Goal: Task Accomplishment & Management: Complete application form

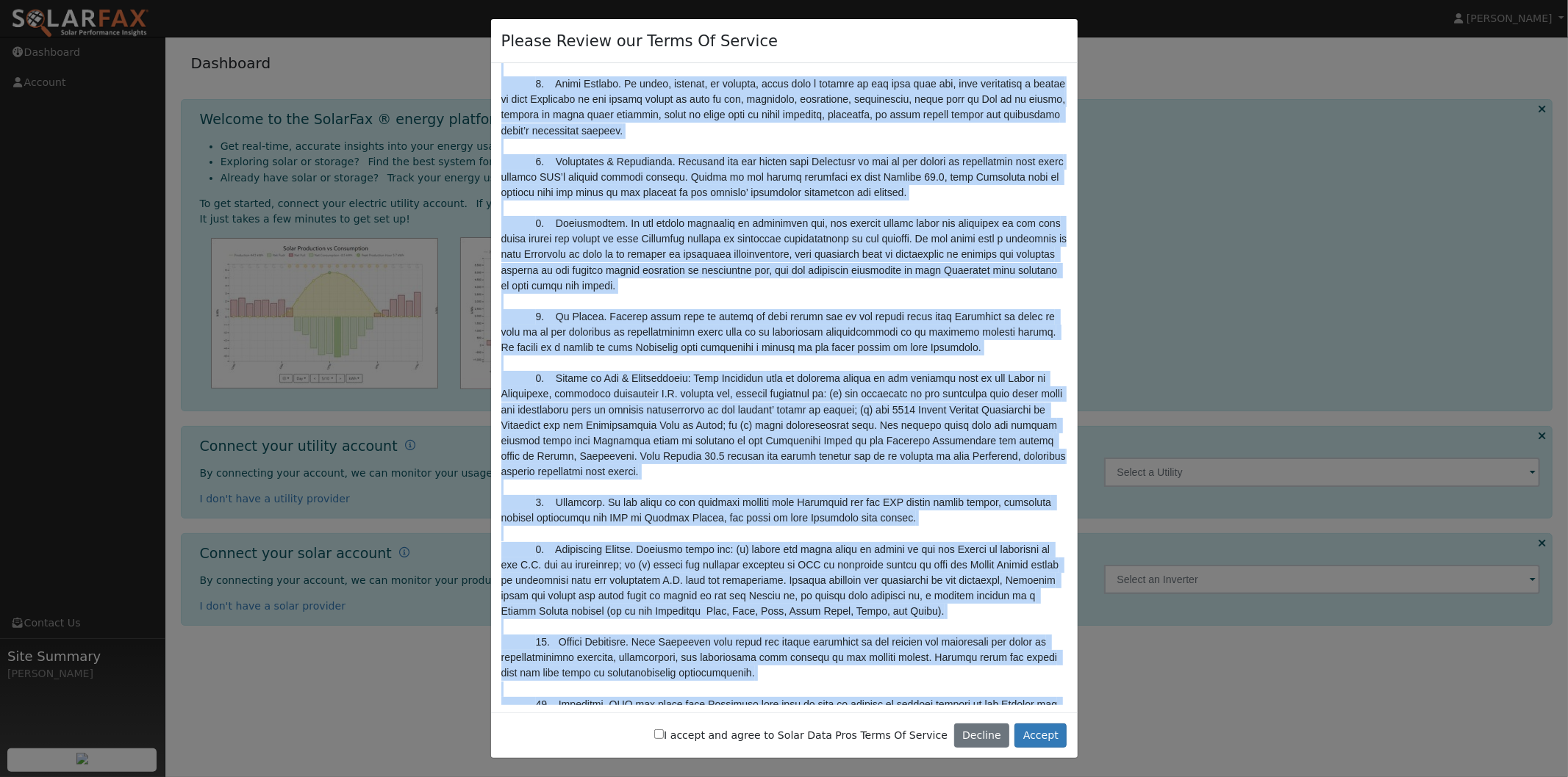
scroll to position [4725, 0]
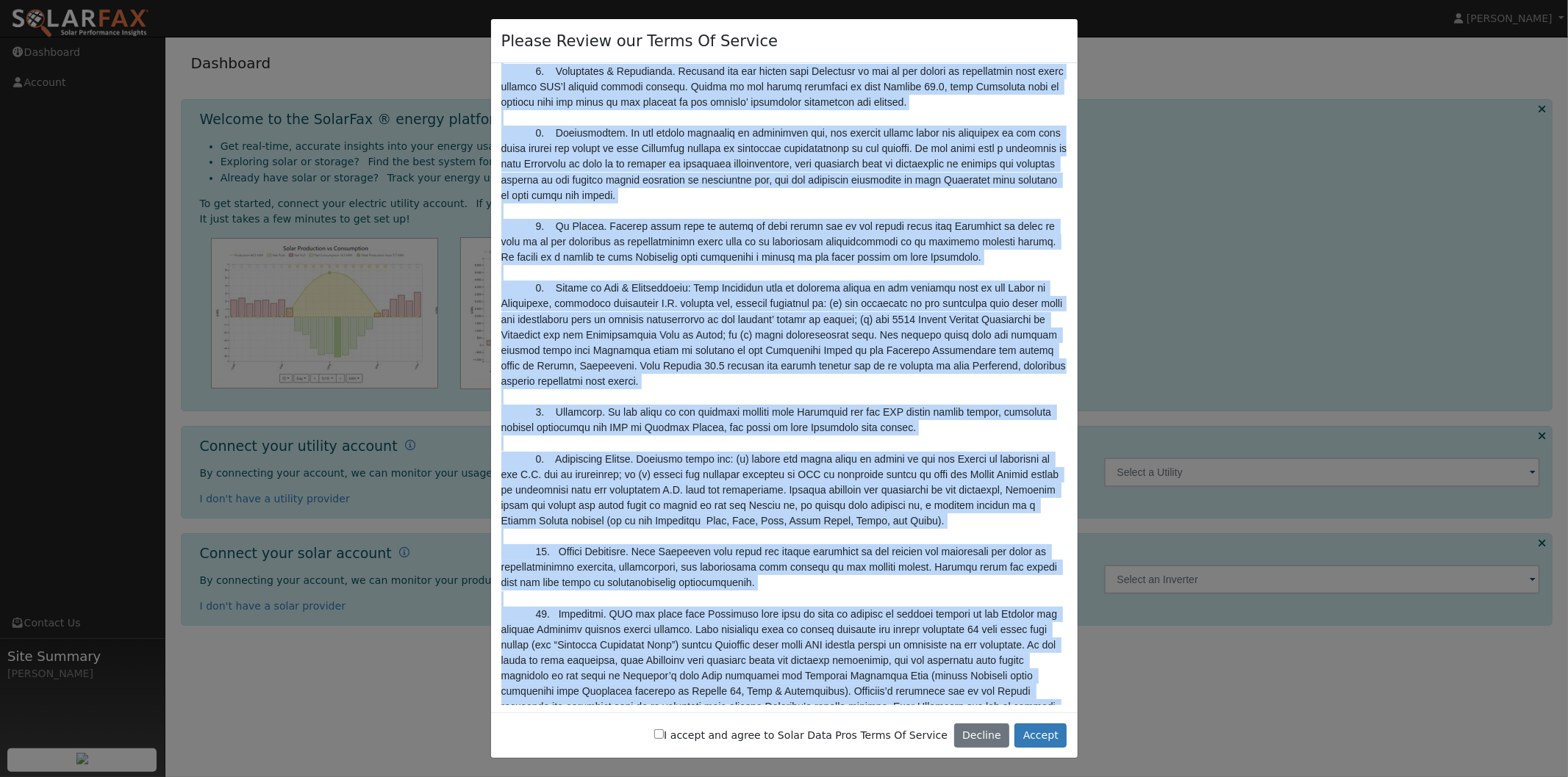
drag, startPoint x: 502, startPoint y: 81, endPoint x: 976, endPoint y: 662, distance: 749.8
click at [985, 698] on div at bounding box center [784, 384] width 587 height 641
copy pre "LOREM IP DOLORSI AMETCO ADIP ELITS DOEIU TE INCIDID UTLABOREE. DO MAGNAALI “E A…"
click at [663, 736] on input "I accept and agree to Solar Data Pros Terms Of Service" at bounding box center [659, 734] width 10 height 10
checkbox input "true"
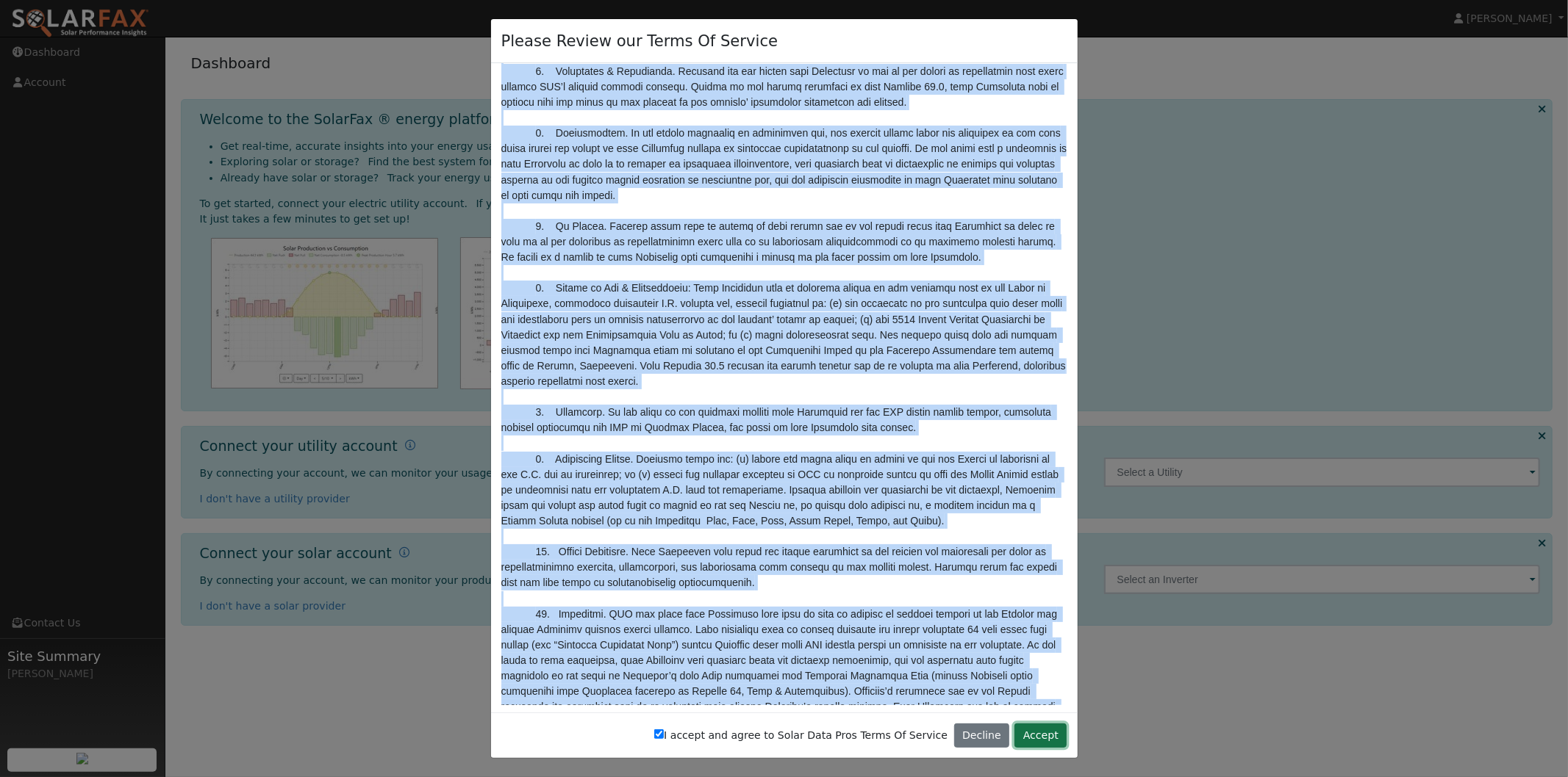
click at [1042, 736] on button "Accept" at bounding box center [1040, 736] width 52 height 25
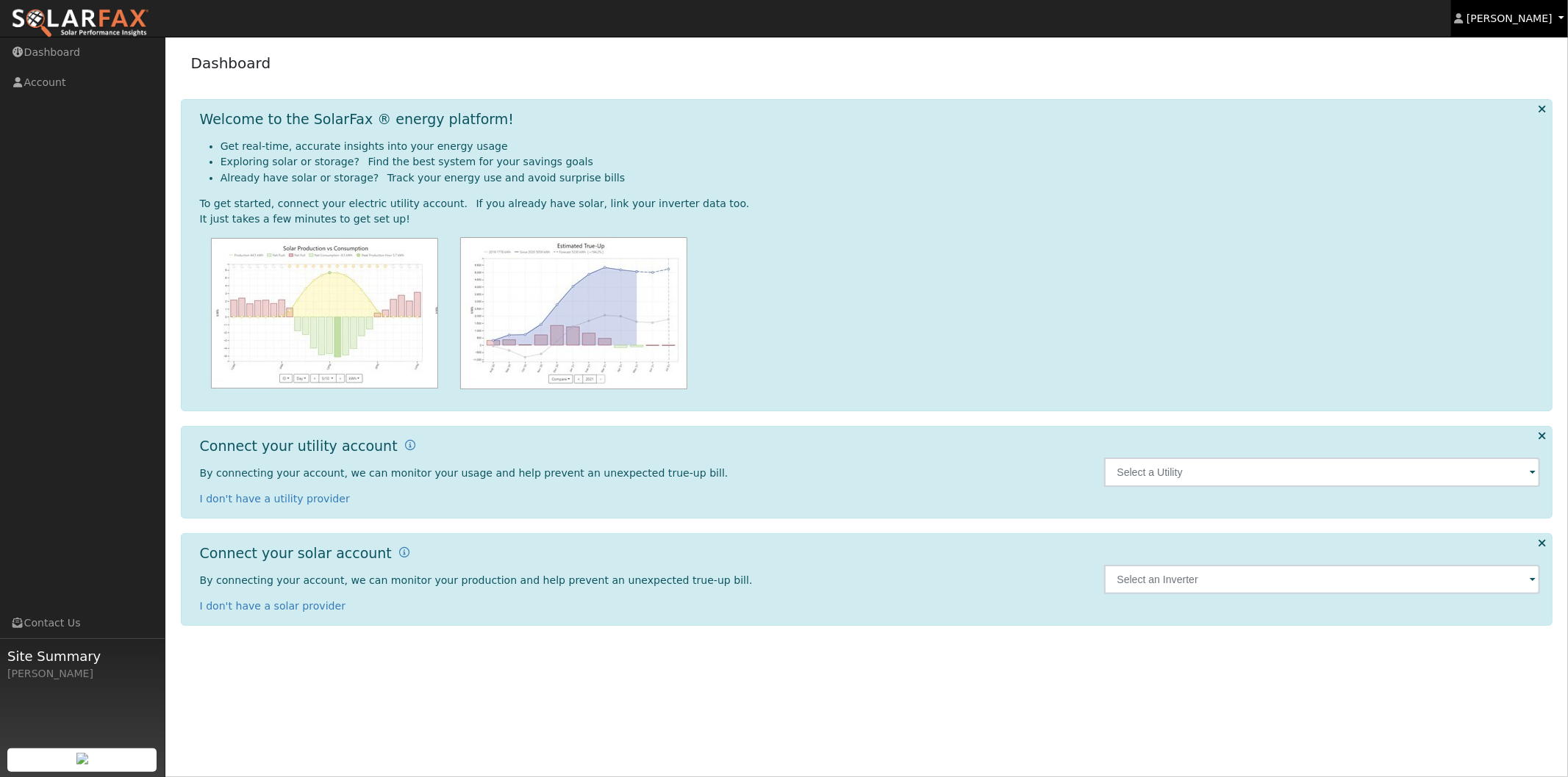
drag, startPoint x: 1508, startPoint y: 16, endPoint x: 1446, endPoint y: 25, distance: 62.6
click at [1505, 17] on span "[PERSON_NAME]" at bounding box center [1509, 18] width 86 height 11
click at [1509, 162] on link "Log Out" at bounding box center [1507, 158] width 120 height 20
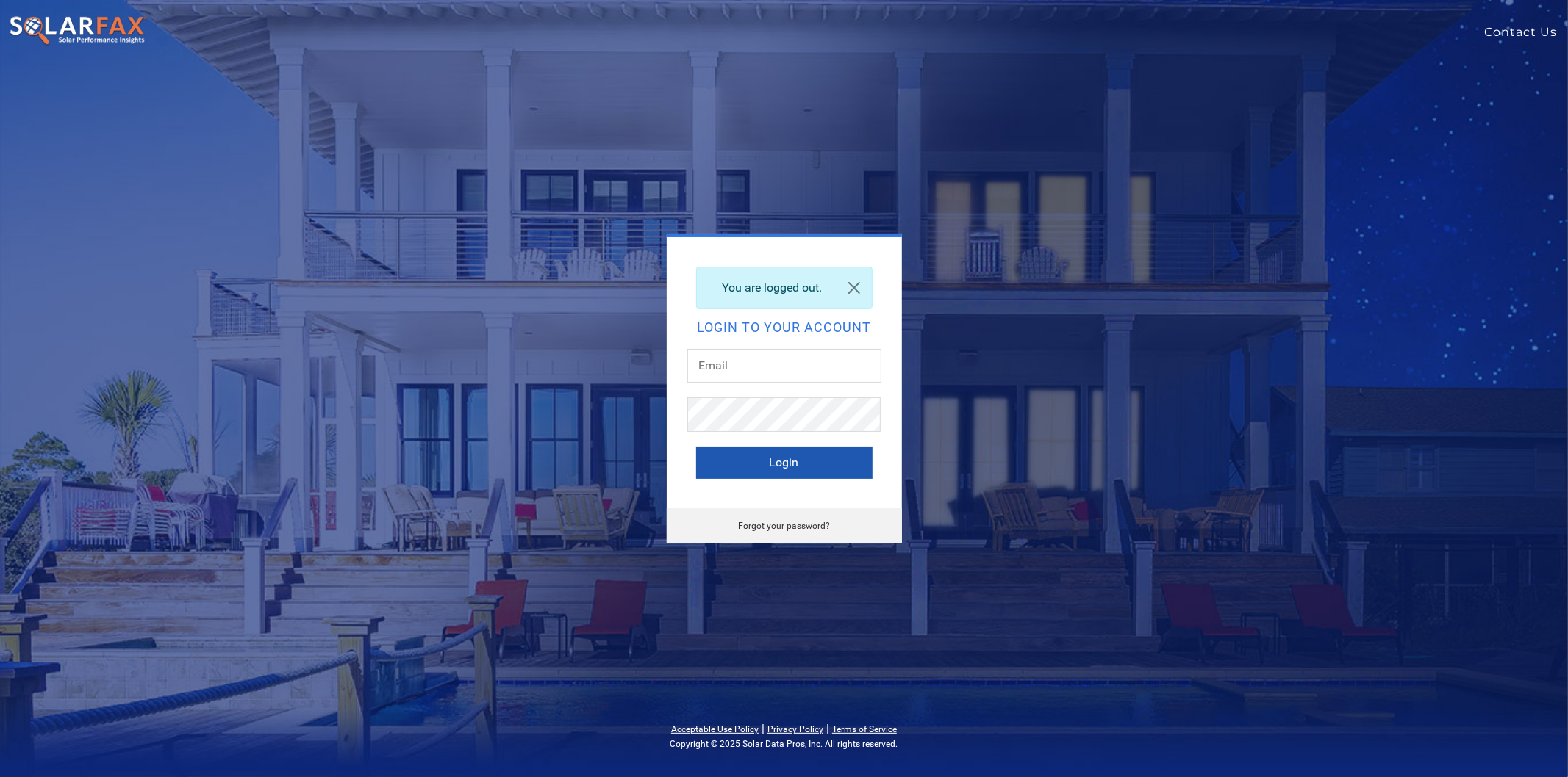
type input "[PERSON_NAME][EMAIL_ADDRESS][DOMAIN_NAME]"
click at [755, 459] on button "Login" at bounding box center [784, 463] width 177 height 33
